Goal: Information Seeking & Learning: Understand process/instructions

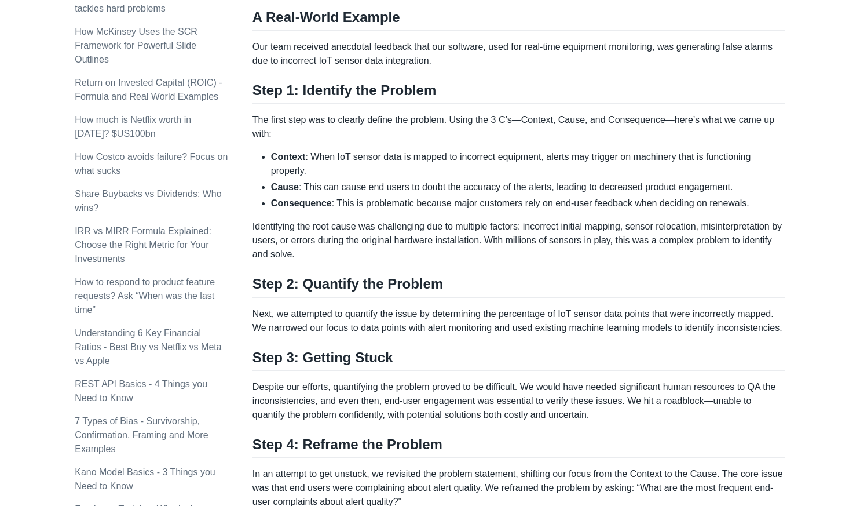
scroll to position [537, 0]
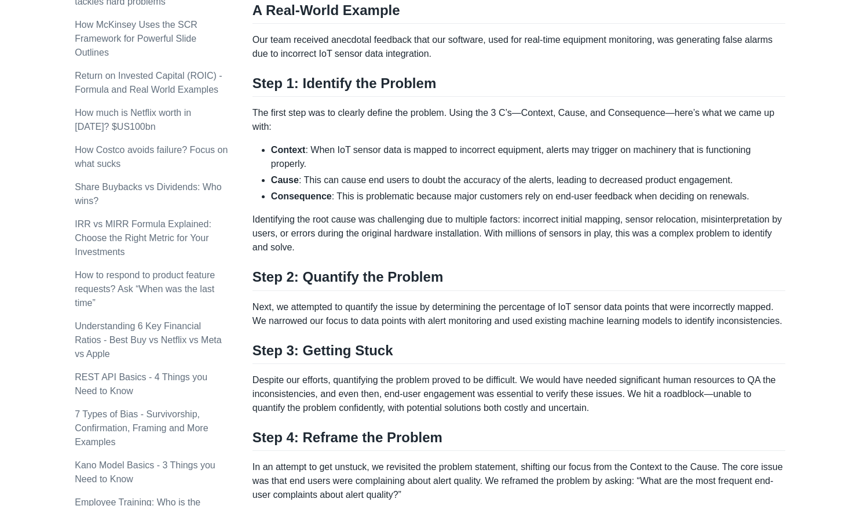
click at [420, 276] on h2 "Step 2: Quantify the Problem" at bounding box center [518, 279] width 533 height 22
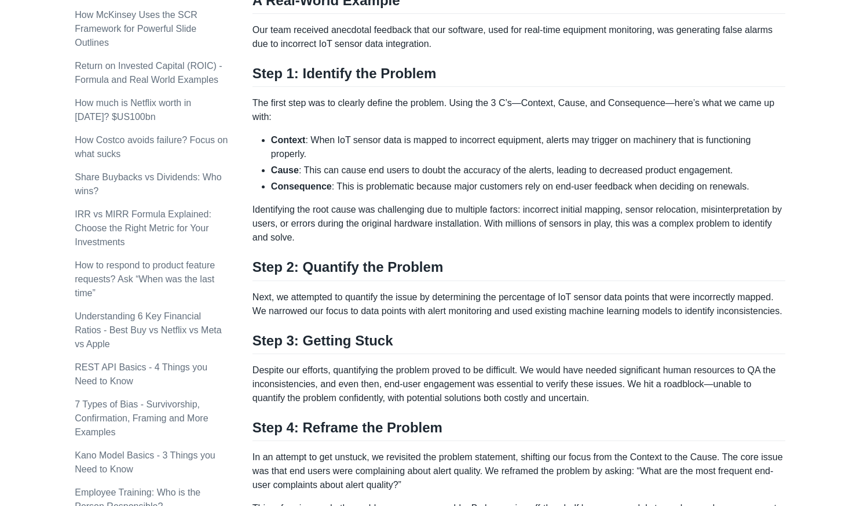
scroll to position [552, 0]
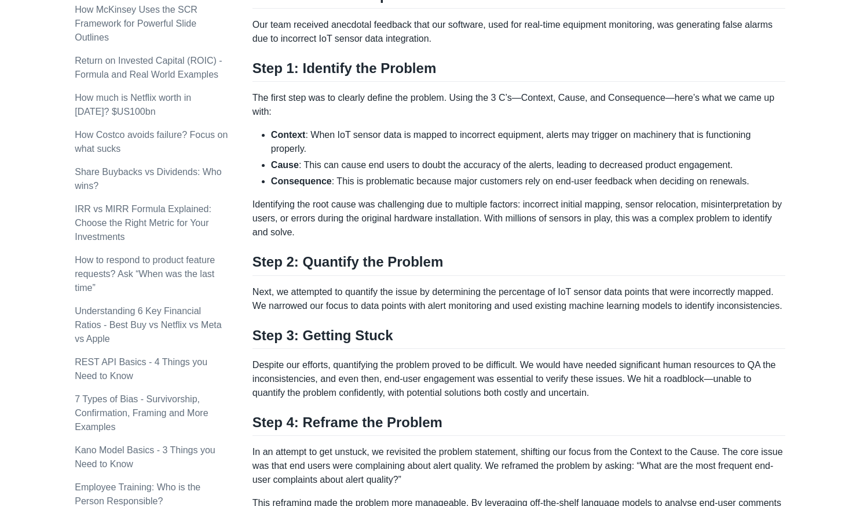
click at [423, 101] on p "The first step was to clearly define the problem. Using the 3 C’s—Context, Caus…" at bounding box center [518, 105] width 533 height 28
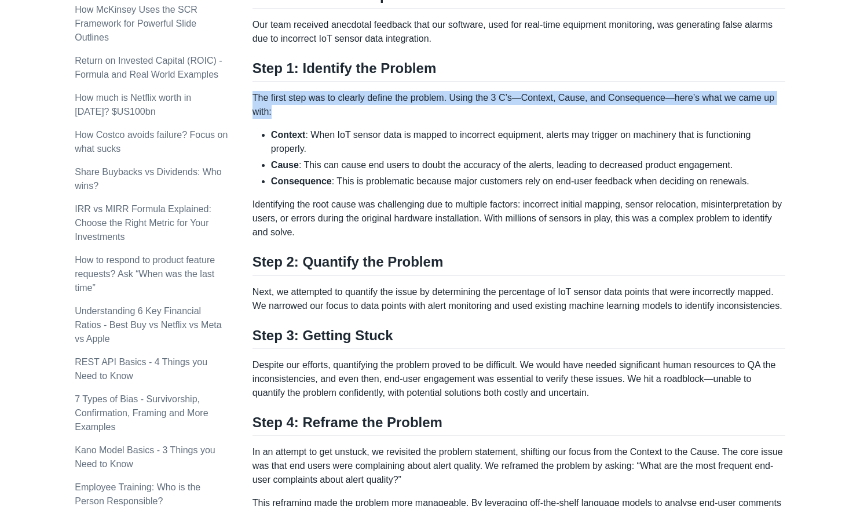
click at [423, 101] on p "The first step was to clearly define the problem. Using the 3 C’s—Context, Caus…" at bounding box center [518, 105] width 533 height 28
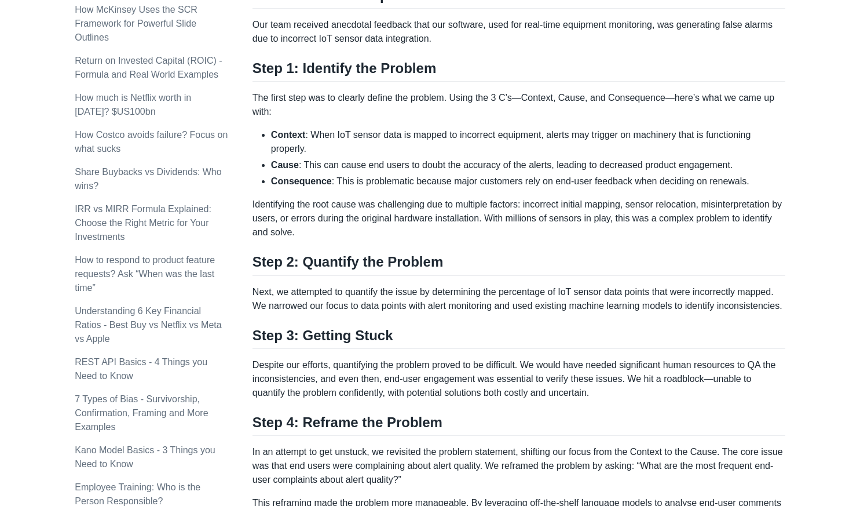
click at [434, 158] on li "Cause : This can cause end users to doubt the accuracy of the alerts, leading t…" at bounding box center [528, 165] width 514 height 14
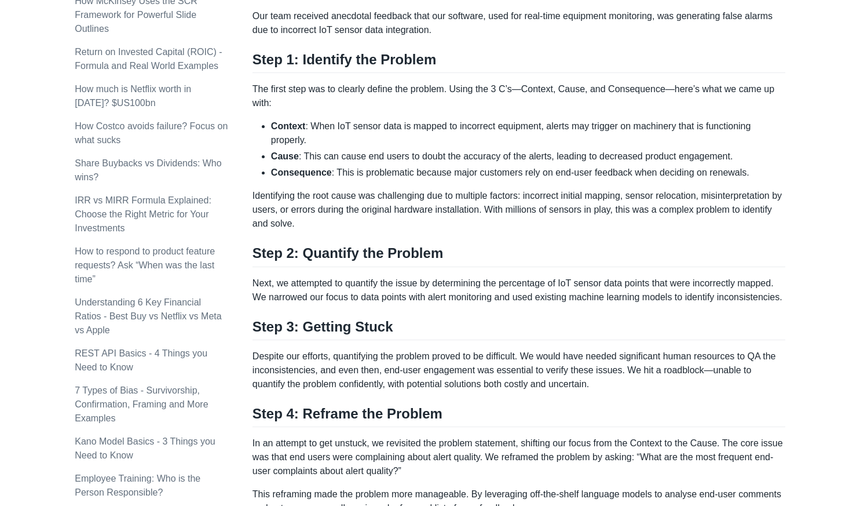
scroll to position [562, 0]
click at [328, 125] on li "Context : When IoT sensor data is mapped to incorrect equipment, alerts may tri…" at bounding box center [528, 133] width 514 height 28
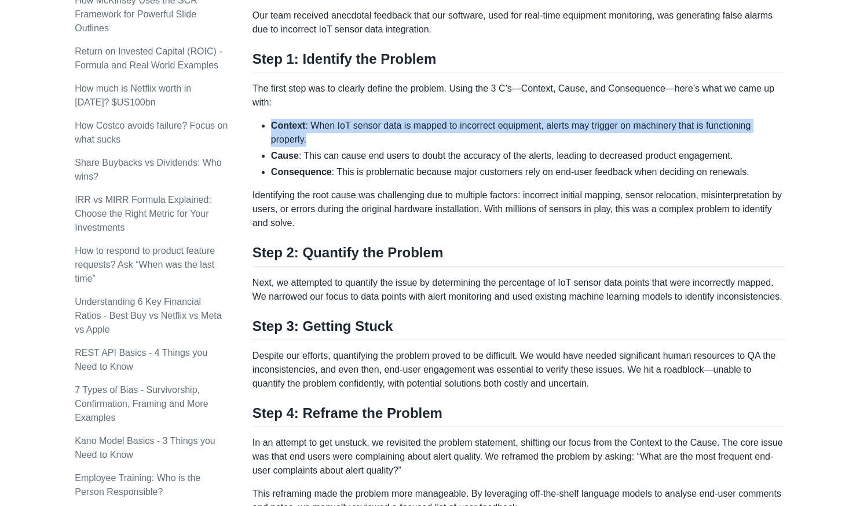
click at [328, 125] on li "Context : When IoT sensor data is mapped to incorrect equipment, alerts may tri…" at bounding box center [528, 133] width 514 height 28
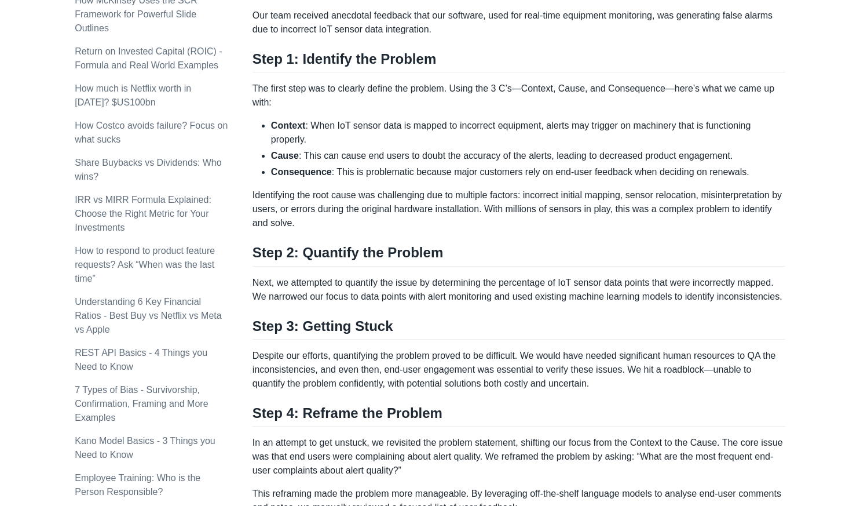
click at [442, 170] on li "Consequence : This is problematic because major customers rely on end-user feed…" at bounding box center [528, 172] width 514 height 14
click at [331, 126] on li "Context : When IoT sensor data is mapped to incorrect equipment, alerts may tri…" at bounding box center [528, 133] width 514 height 28
click at [291, 85] on p "The first step was to clearly define the problem. Using the 3 C’s—Context, Caus…" at bounding box center [518, 96] width 533 height 28
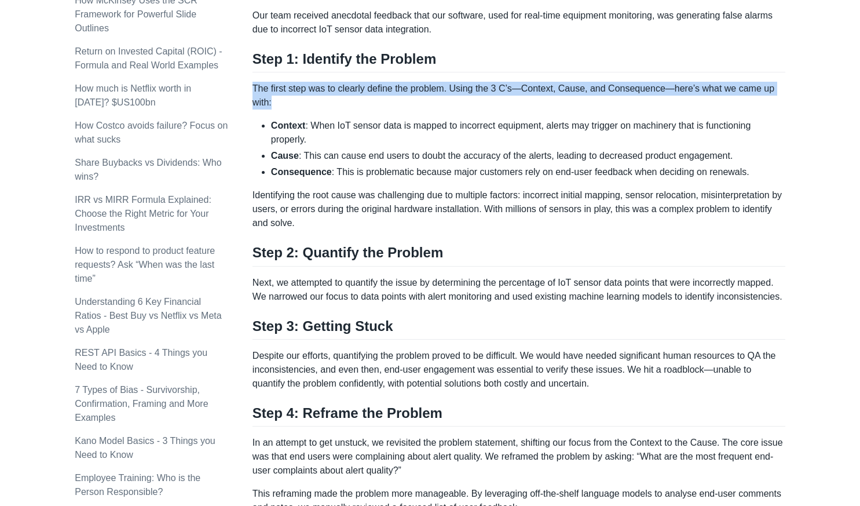
click at [291, 85] on p "The first step was to clearly define the problem. Using the 3 C’s—Context, Caus…" at bounding box center [518, 96] width 533 height 28
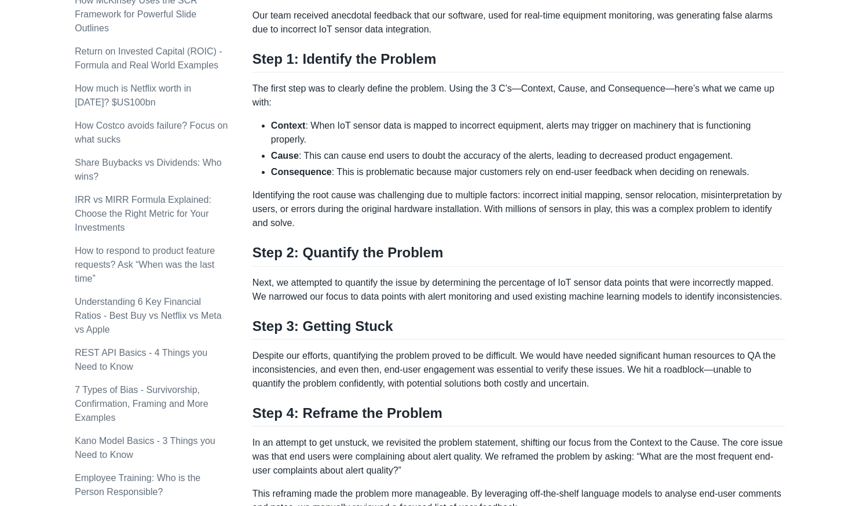
click at [552, 125] on li "Context : When IoT sensor data is mapped to incorrect equipment, alerts may tri…" at bounding box center [528, 133] width 514 height 28
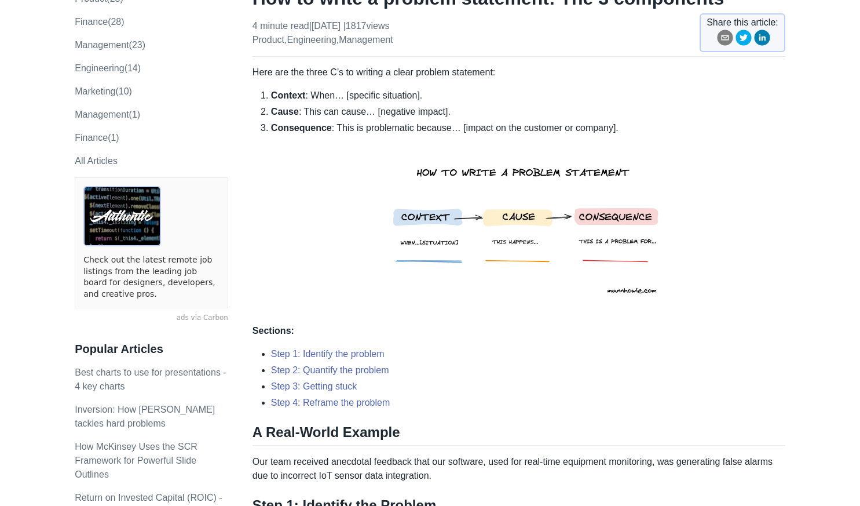
scroll to position [0, 0]
